Goal: Navigation & Orientation: Find specific page/section

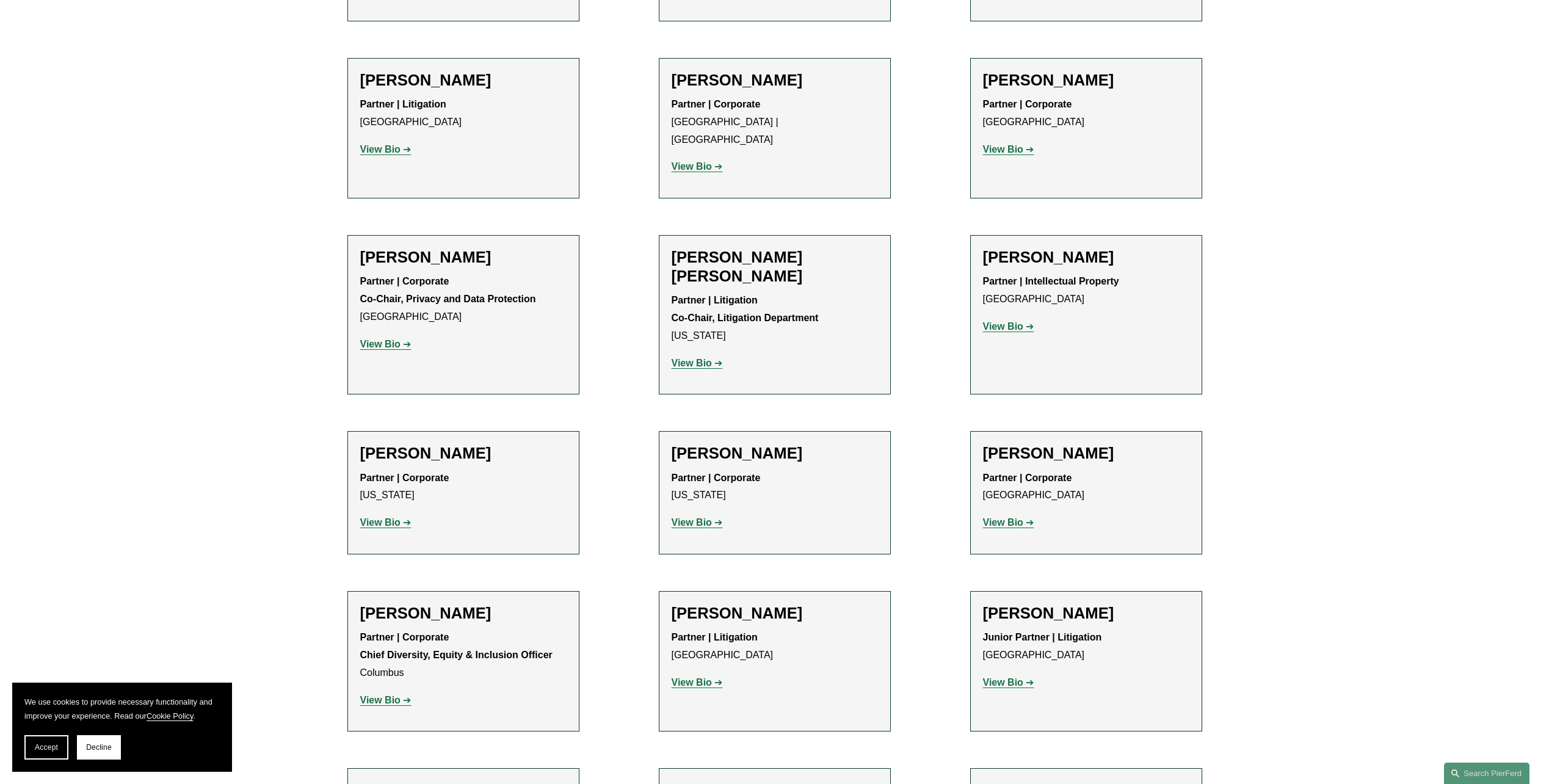
scroll to position [1587, 0]
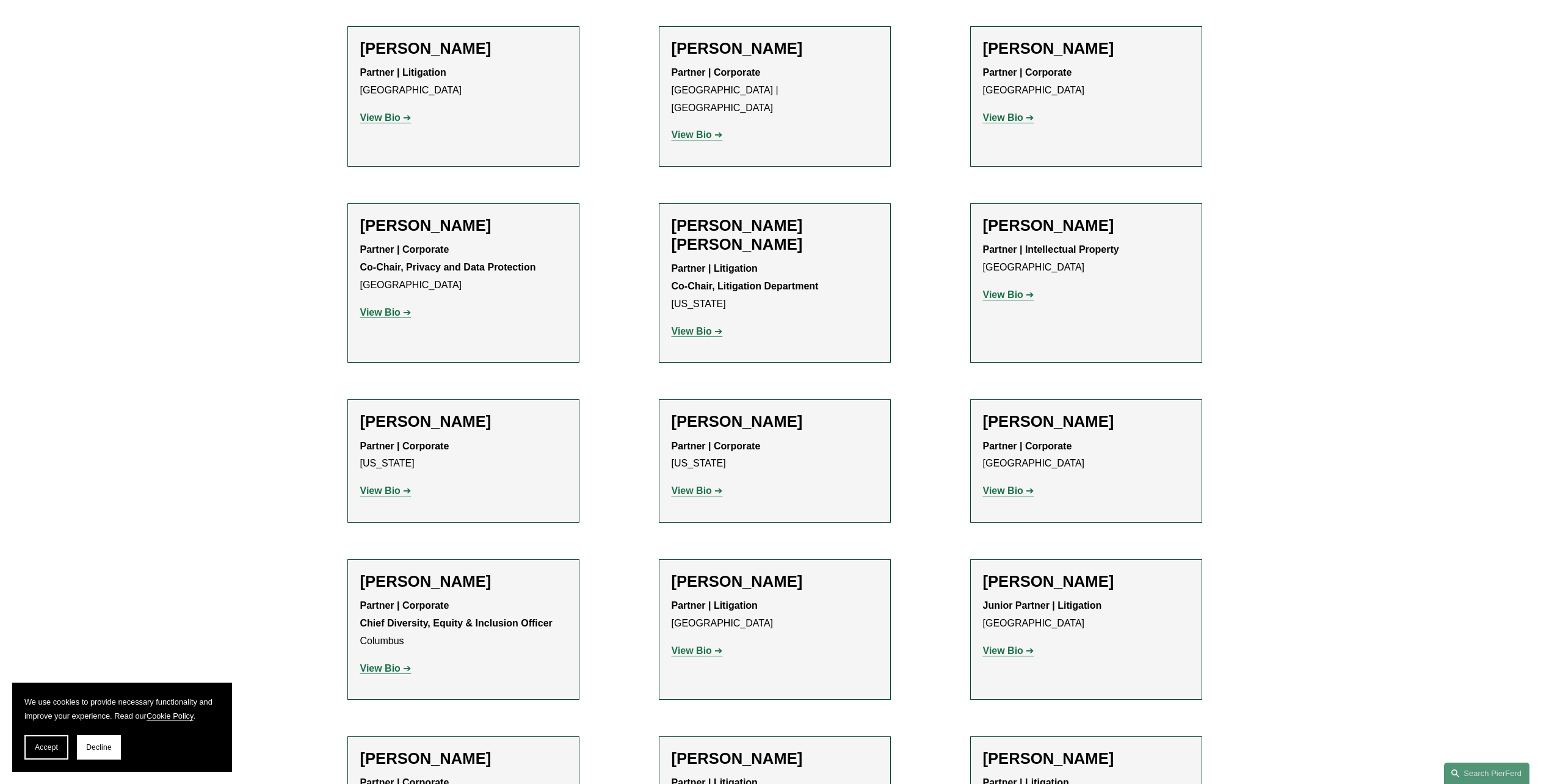
click at [1017, 645] on strong "View Bio" at bounding box center [1003, 650] width 40 height 10
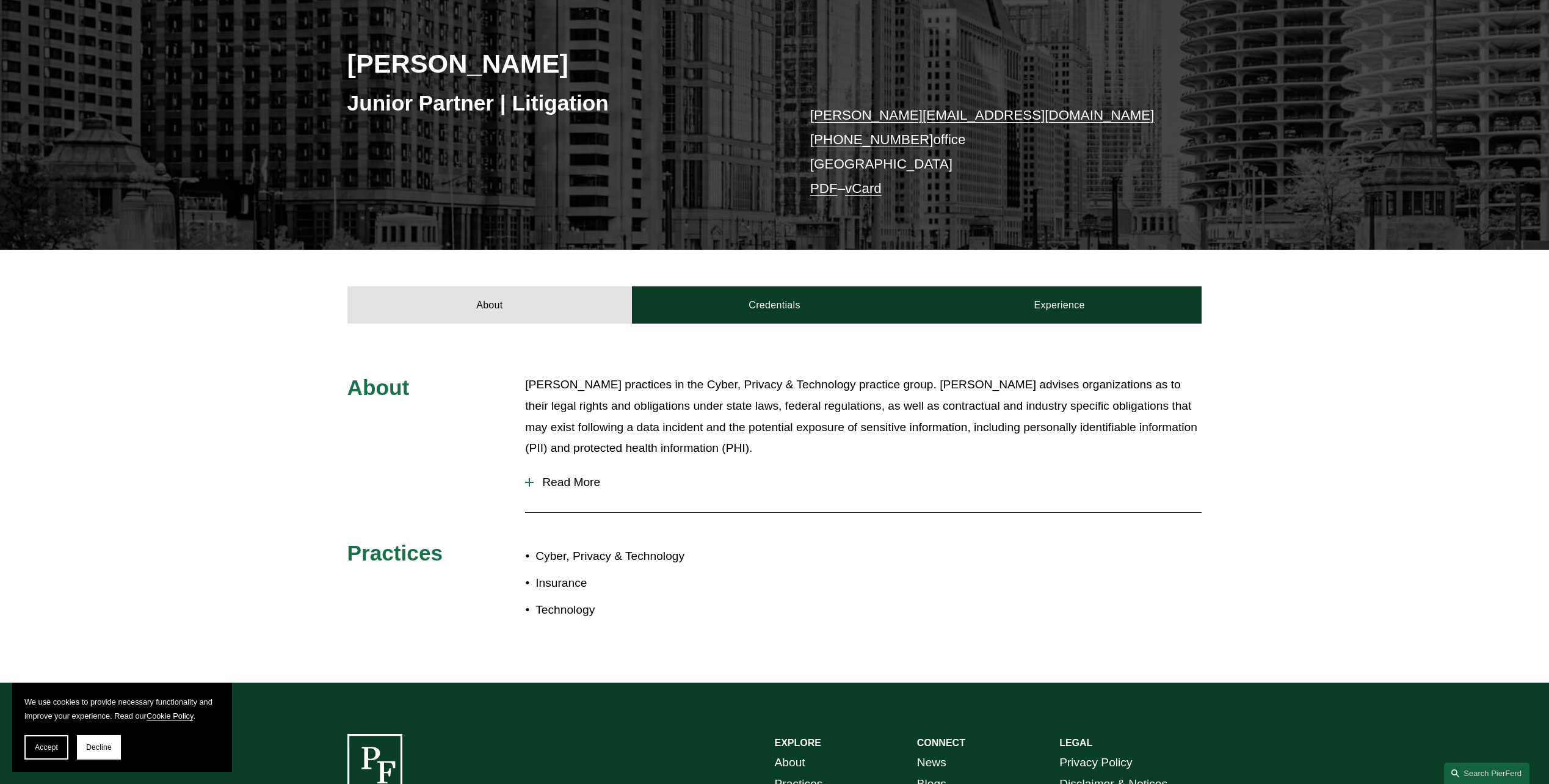
scroll to position [244, 0]
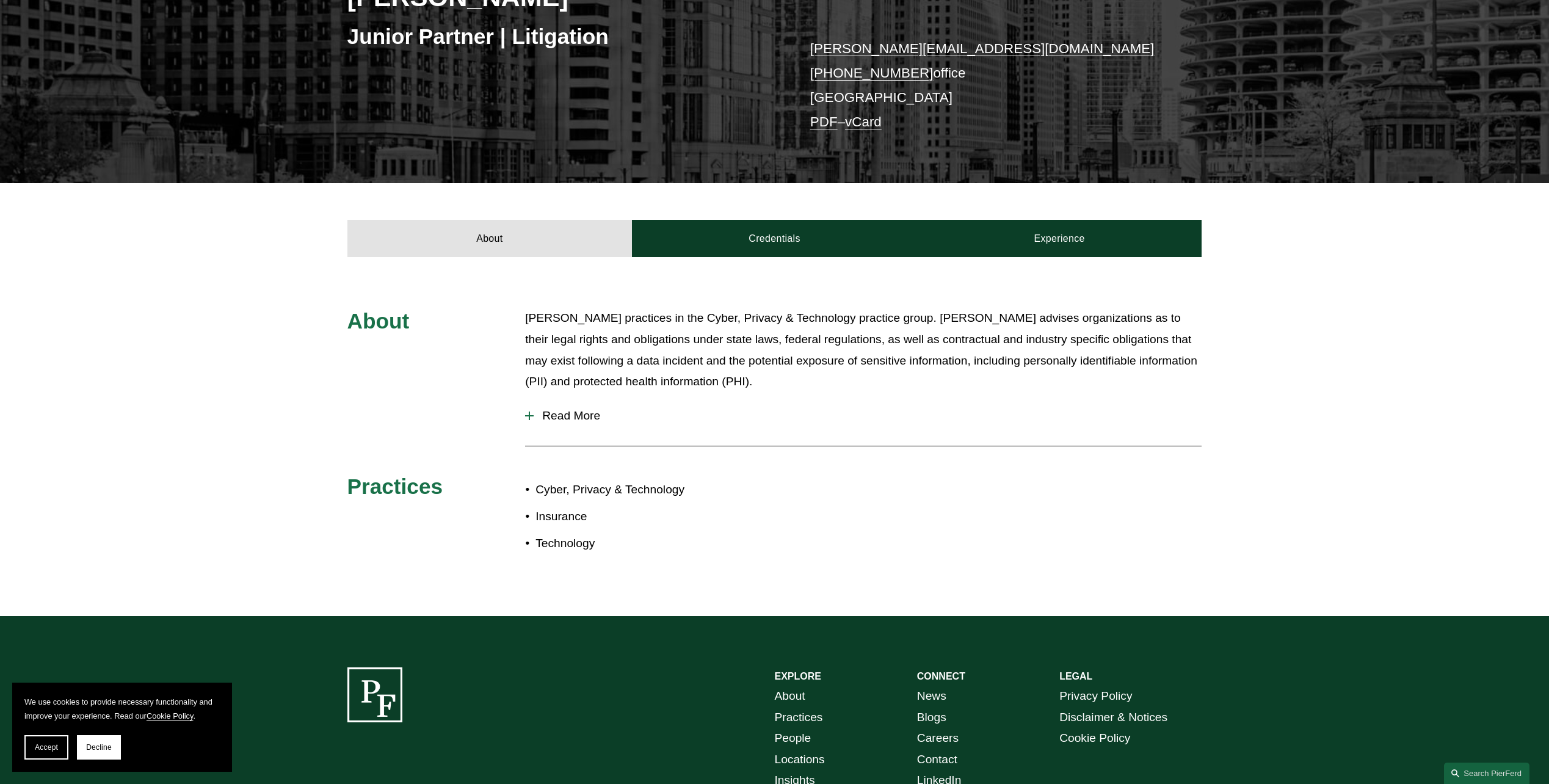
click at [527, 421] on button "Read More" at bounding box center [863, 416] width 676 height 32
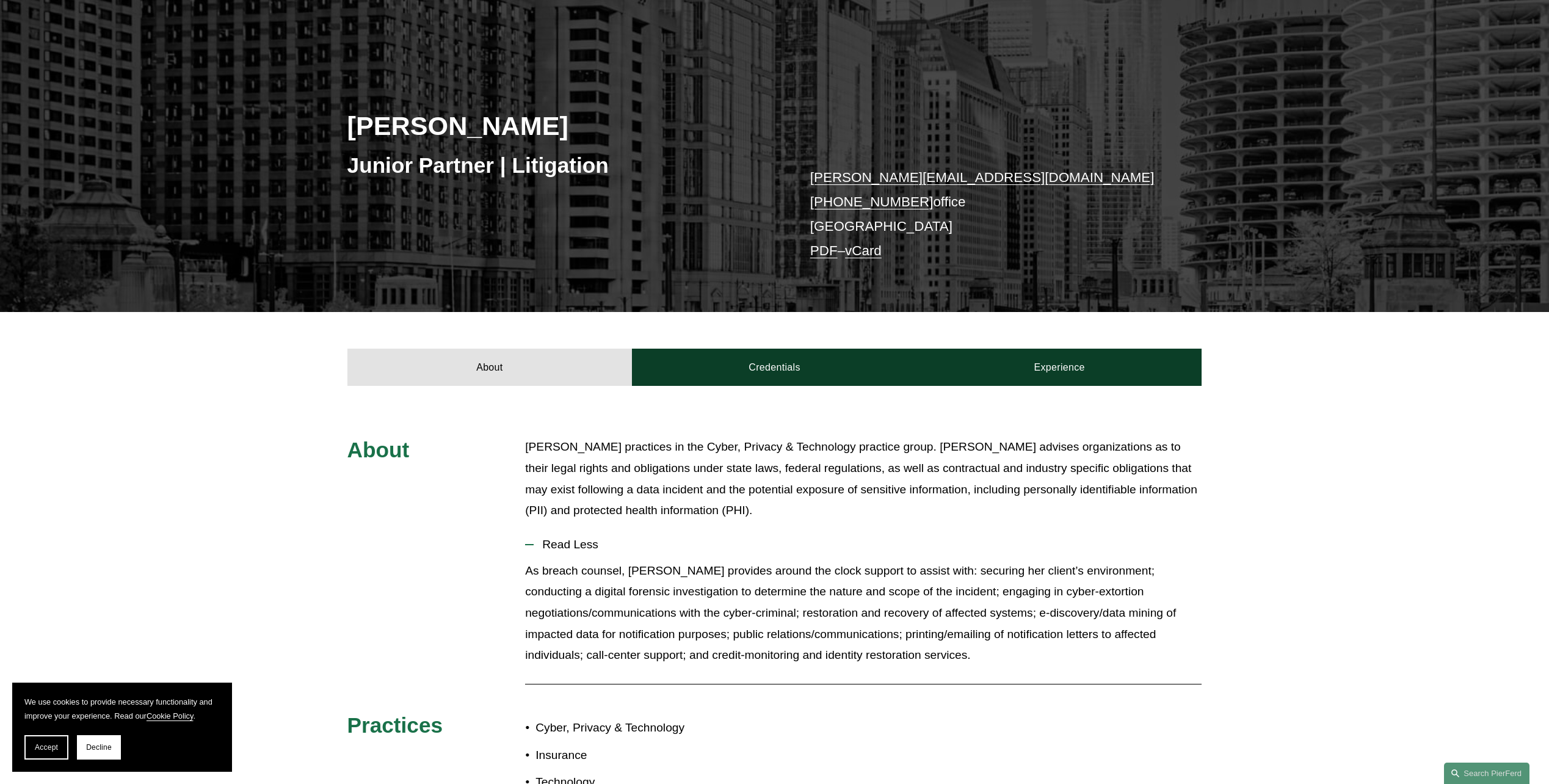
scroll to position [0, 0]
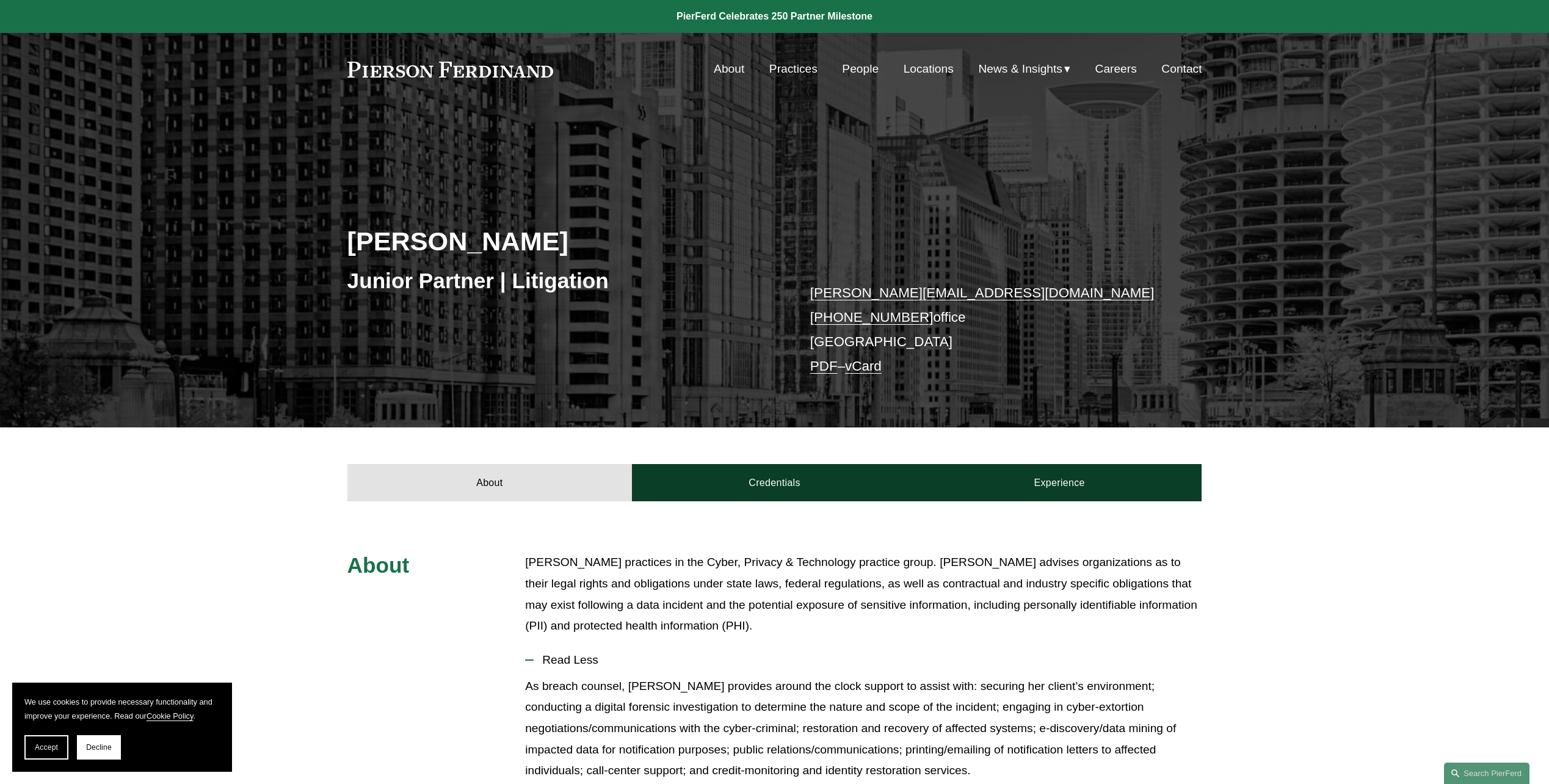
click at [842, 70] on link "People" at bounding box center [860, 69] width 37 height 24
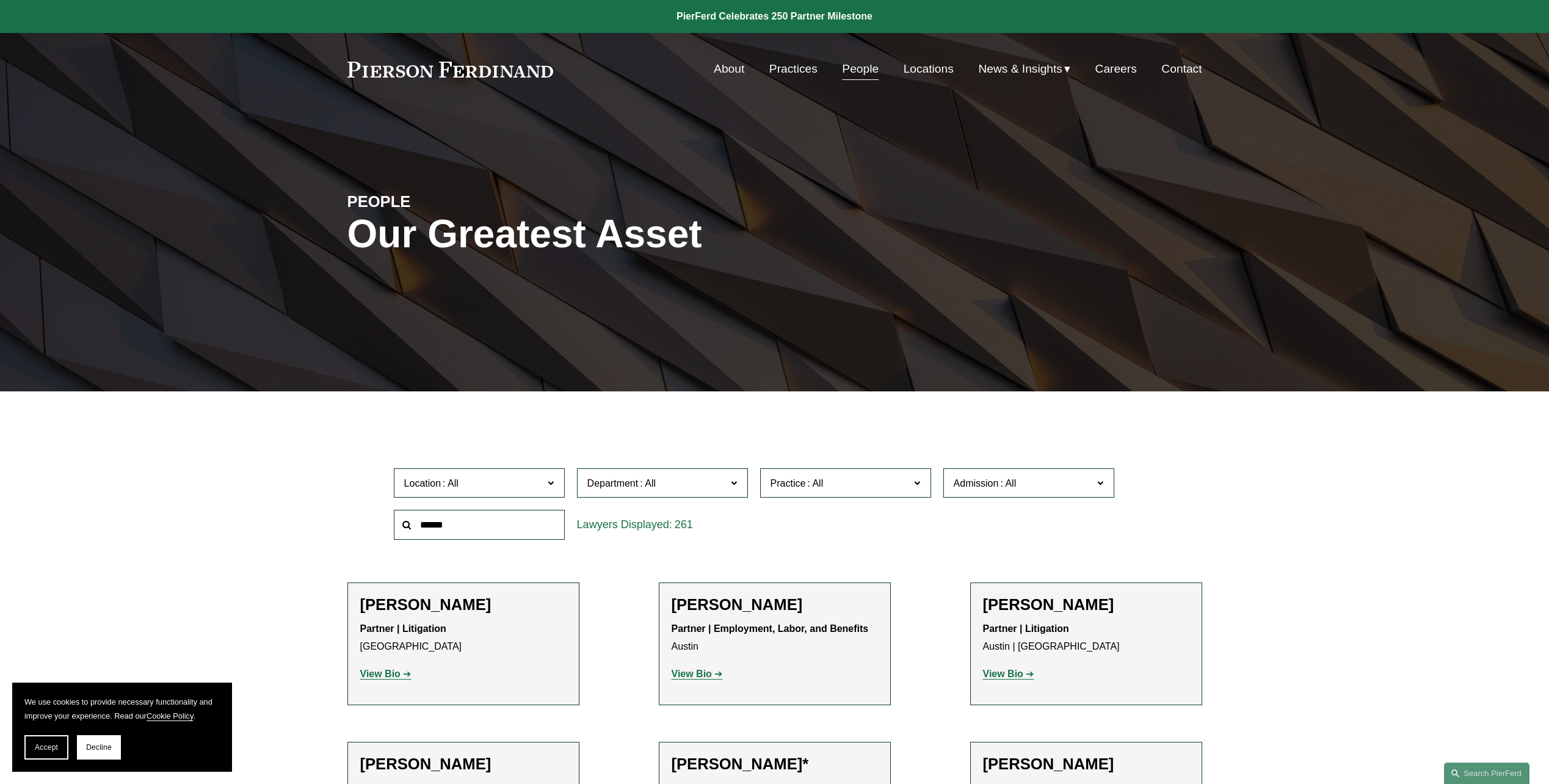
click at [738, 68] on link "About" at bounding box center [729, 69] width 31 height 24
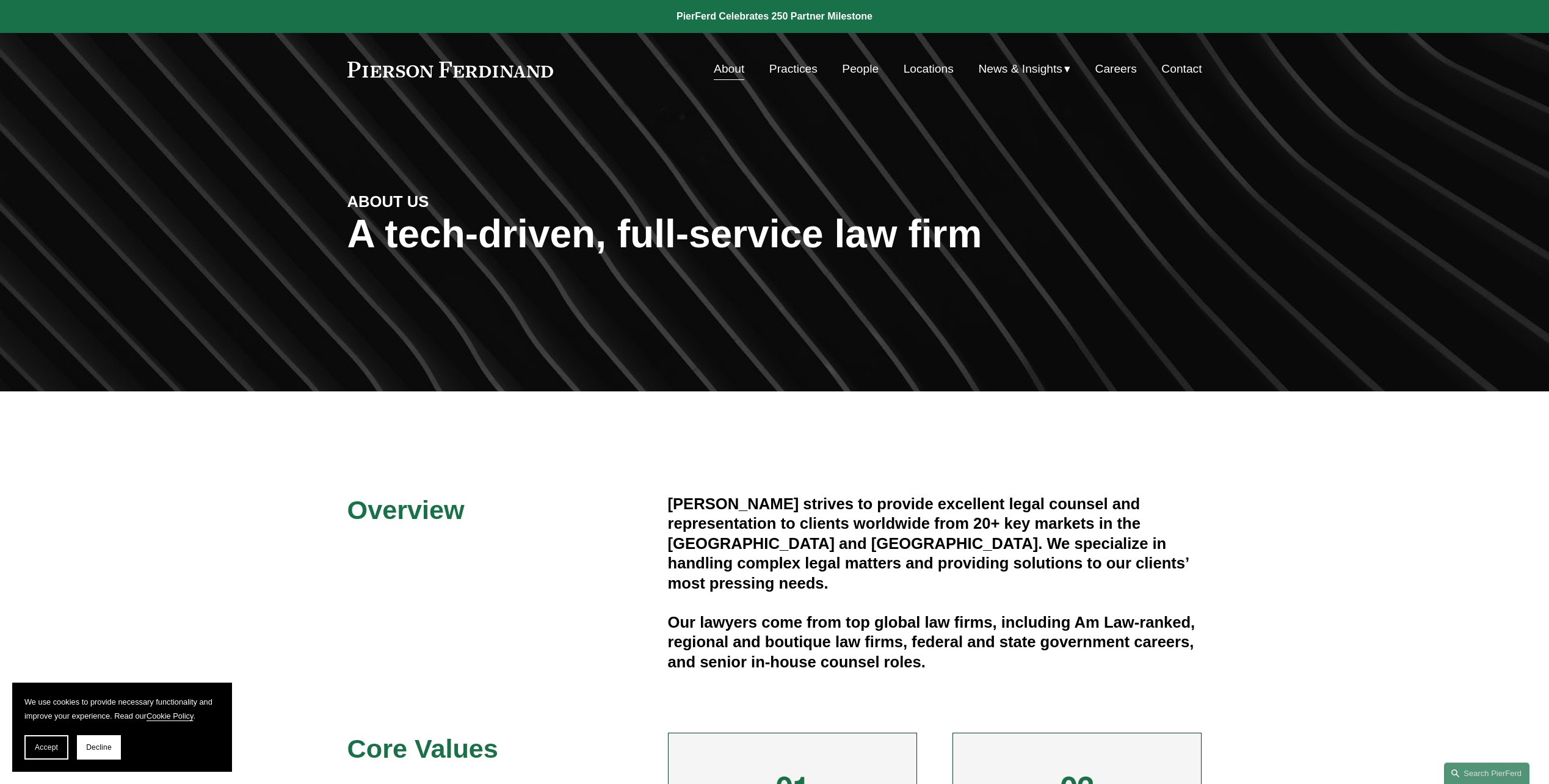
click at [0, 0] on span "News" at bounding box center [0, 0] width 0 height 0
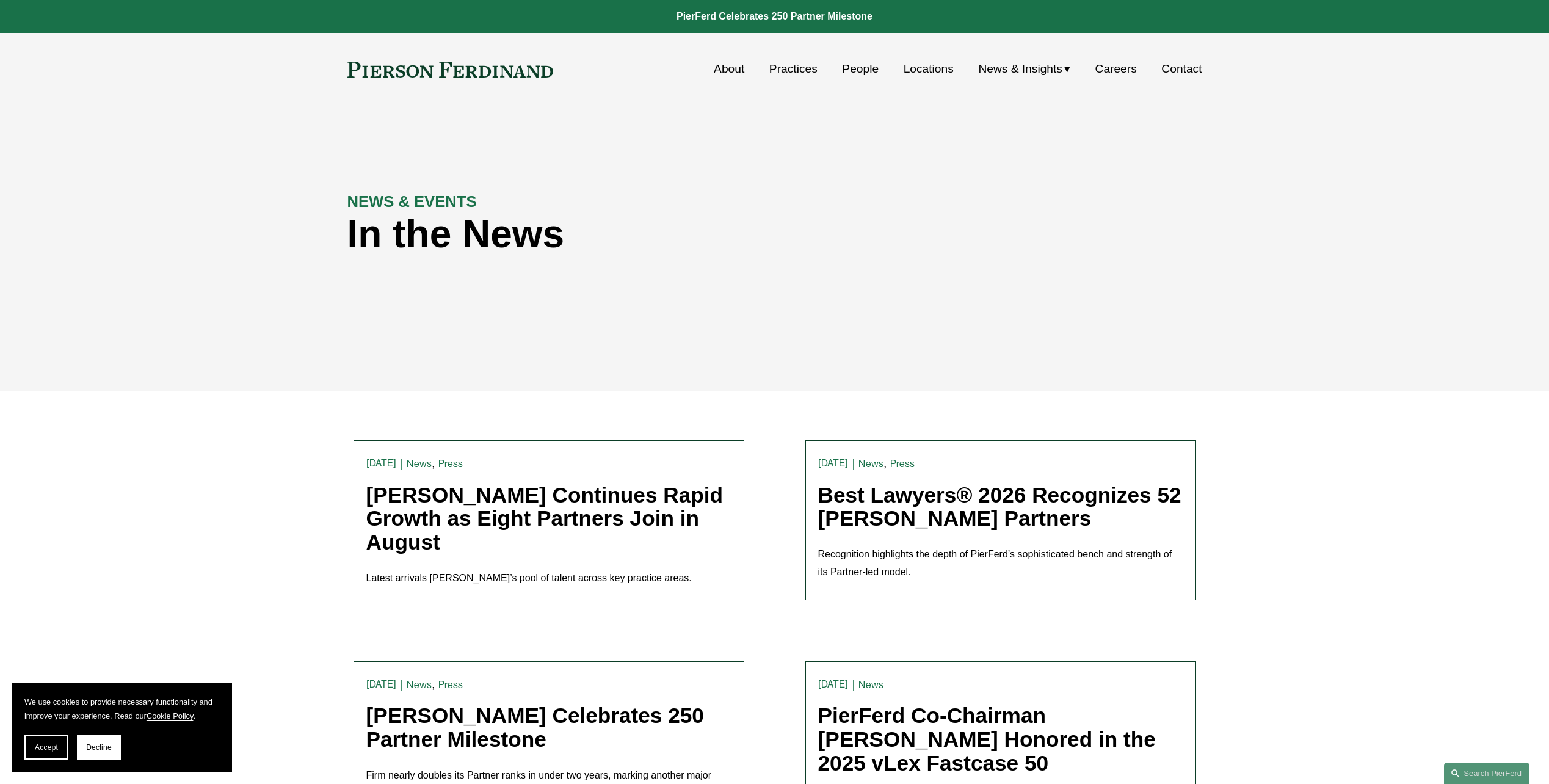
click at [861, 64] on link "People" at bounding box center [860, 69] width 37 height 24
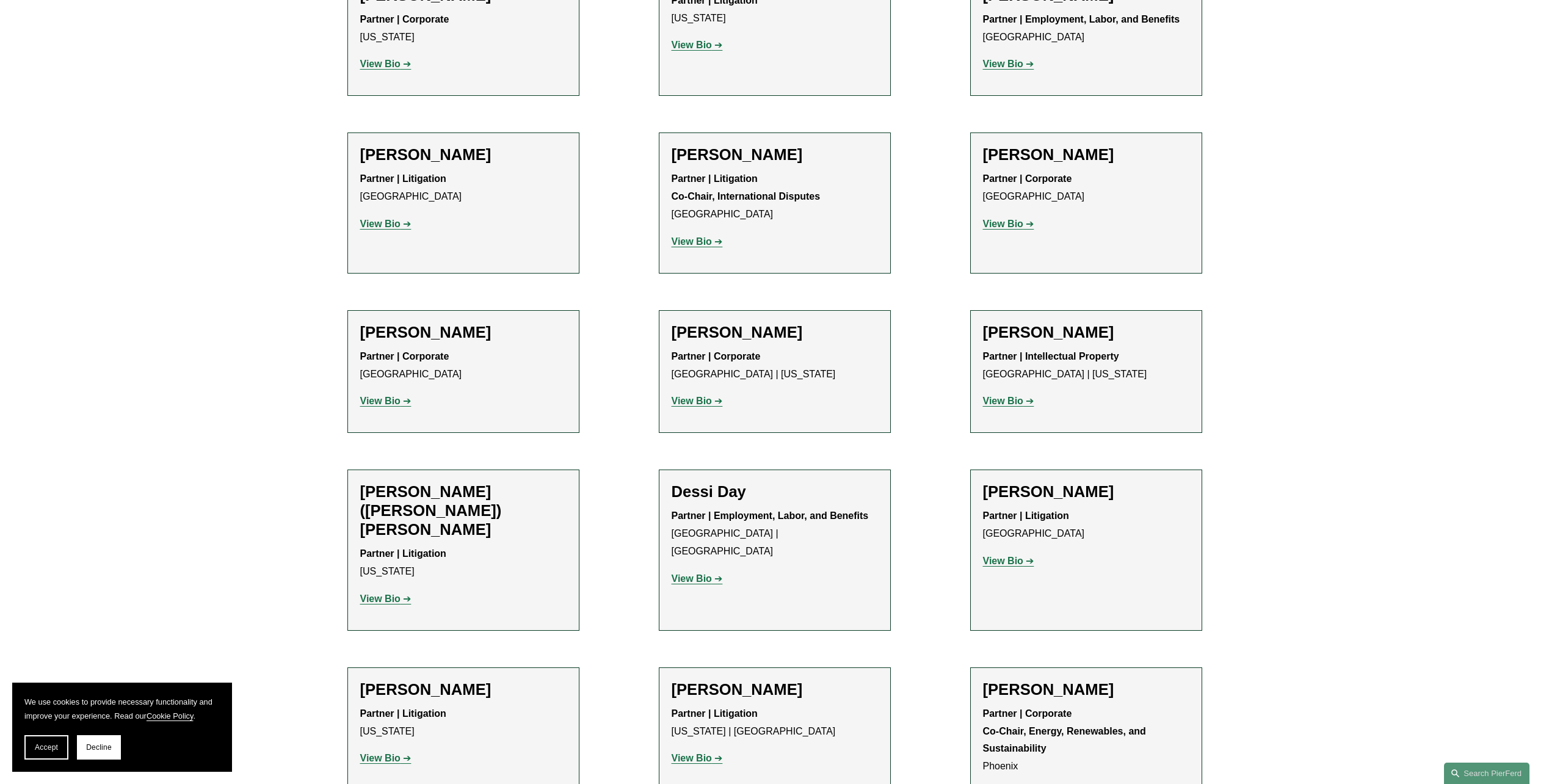
scroll to position [3724, 0]
